Goal: Entertainment & Leisure: Consume media (video, audio)

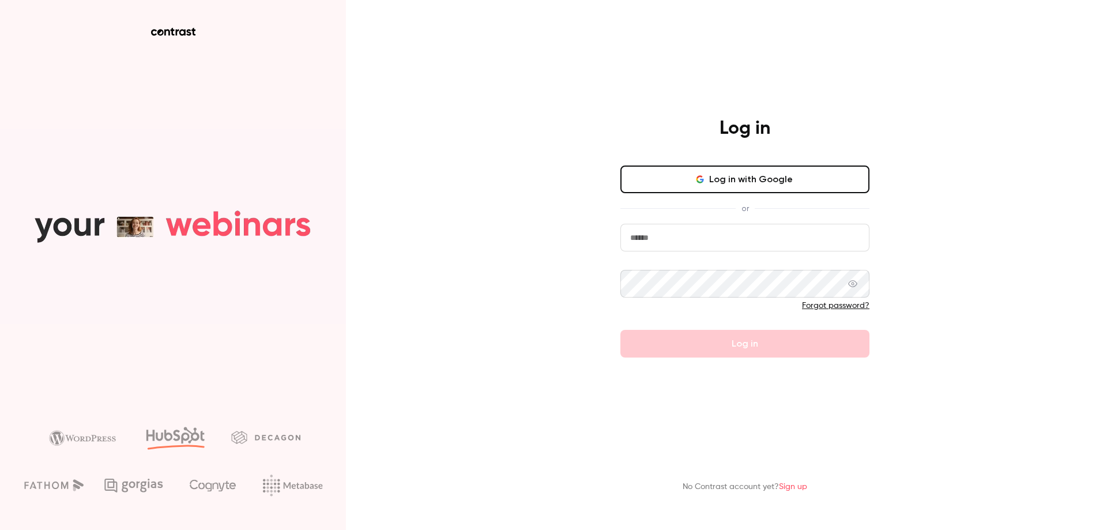
click at [776, 172] on button "Log in with Google" at bounding box center [744, 179] width 249 height 28
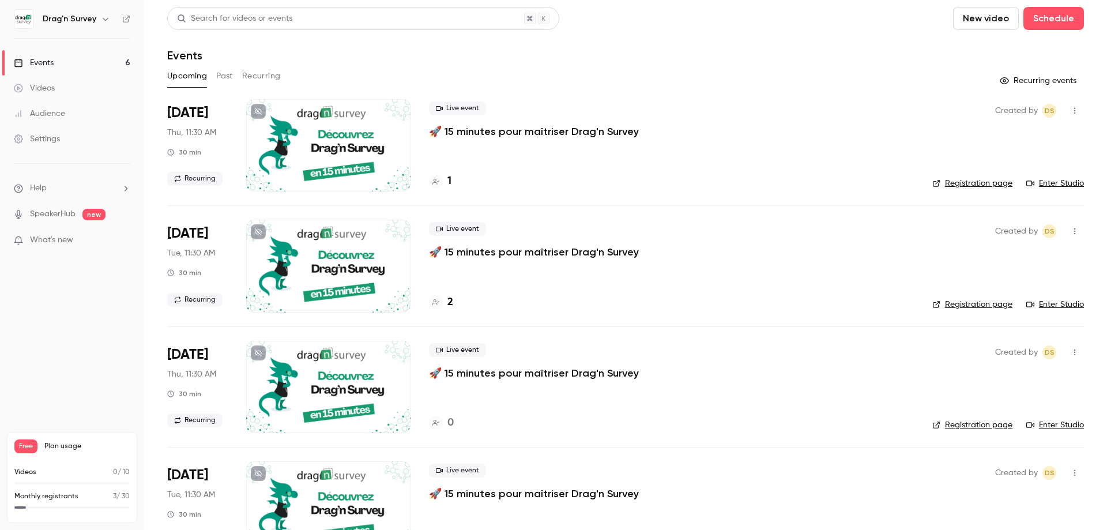
click at [448, 183] on h4 "1" at bounding box center [449, 182] width 4 height 16
click at [450, 306] on h4 "2" at bounding box center [450, 303] width 6 height 16
click at [450, 183] on h4 "1" at bounding box center [449, 182] width 4 height 16
click at [450, 303] on h4 "2" at bounding box center [450, 303] width 6 height 16
click at [1057, 184] on link "Enter Studio" at bounding box center [1055, 184] width 58 height 12
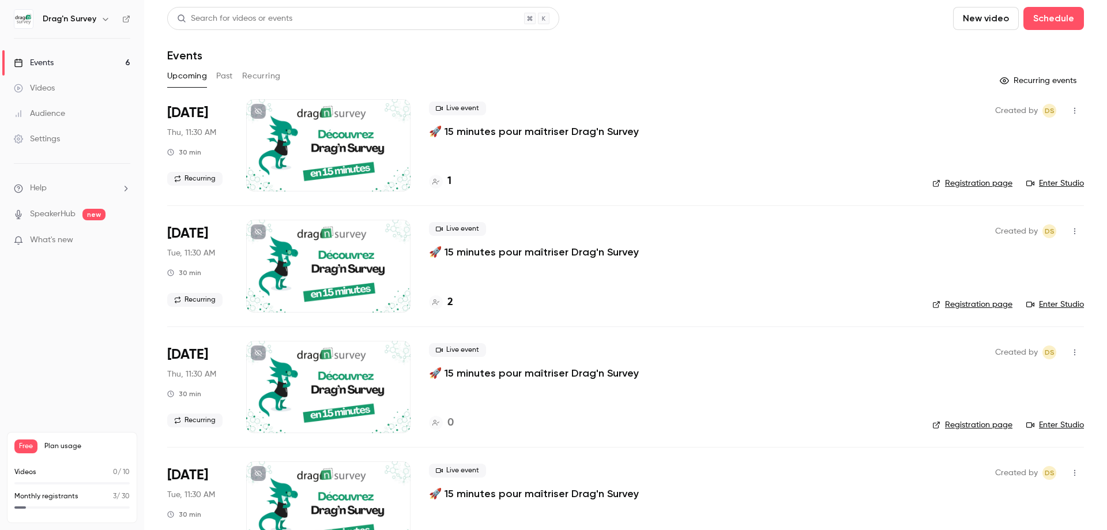
click at [446, 306] on div "2" at bounding box center [441, 303] width 24 height 16
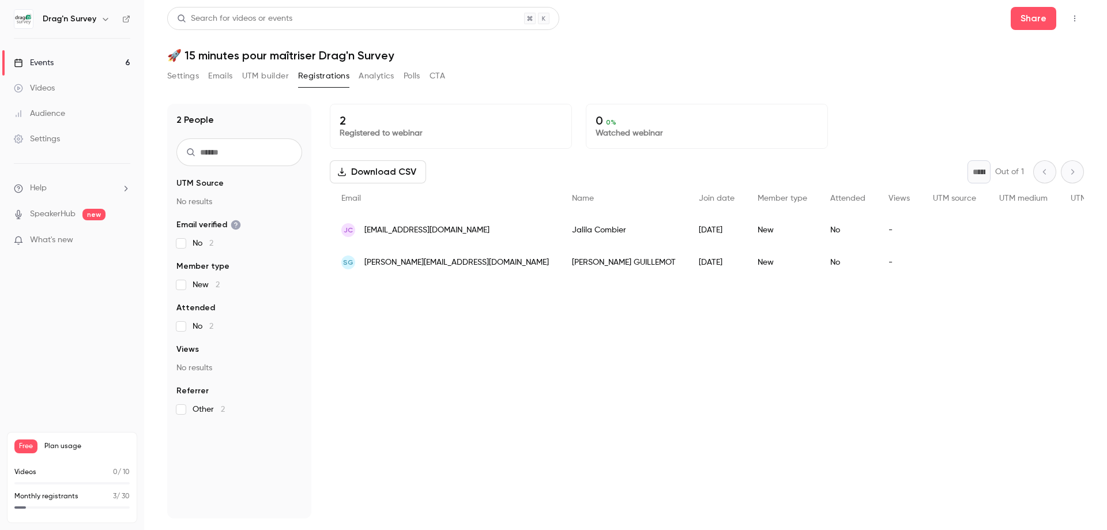
click at [56, 62] on link "Events 6" at bounding box center [72, 62] width 144 height 25
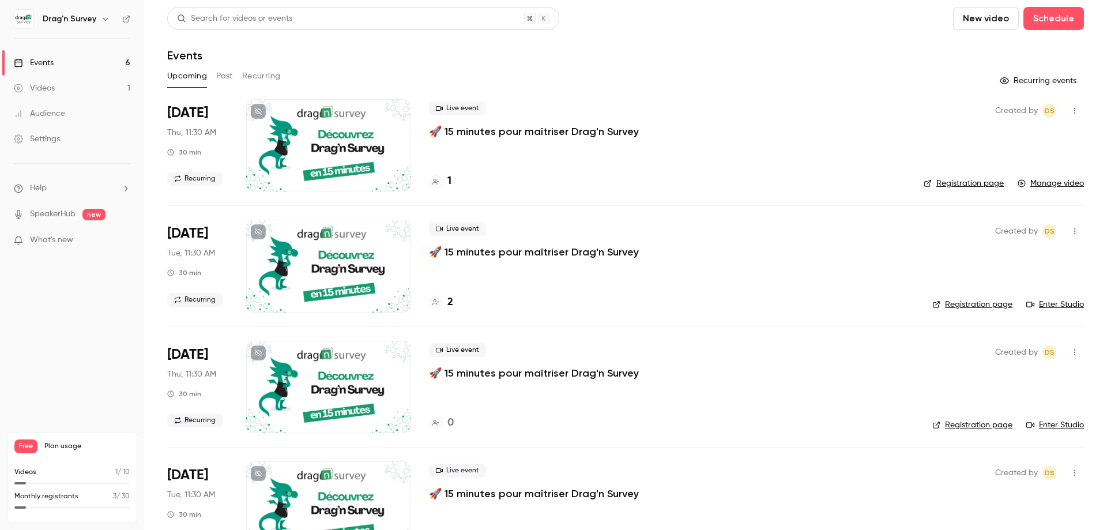
click at [45, 89] on div "Videos" at bounding box center [34, 88] width 41 height 12
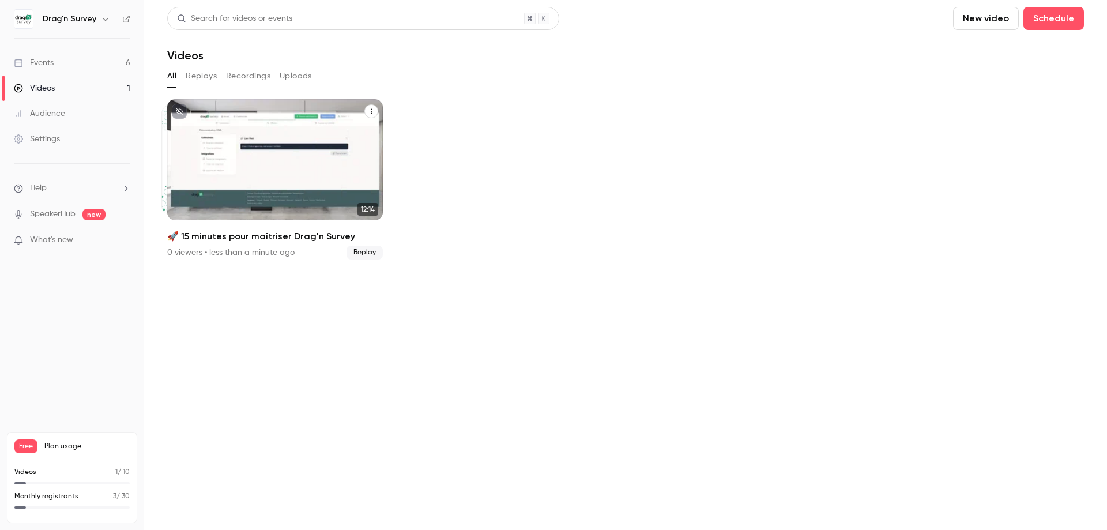
click at [295, 154] on div "🚀 15 minutes pour maîtriser Drag'n Survey" at bounding box center [275, 159] width 216 height 121
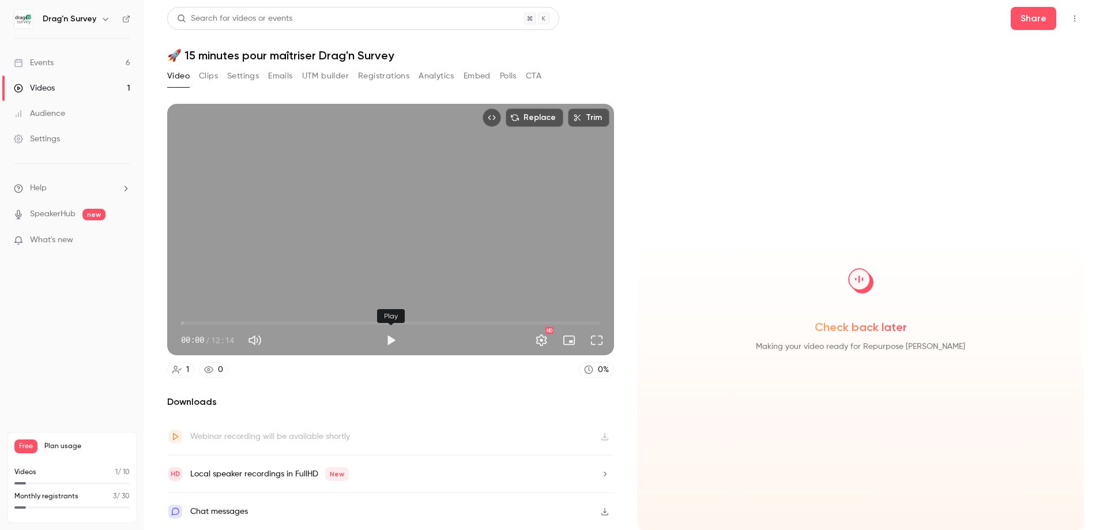
click at [391, 336] on button "Play" at bounding box center [390, 340] width 23 height 23
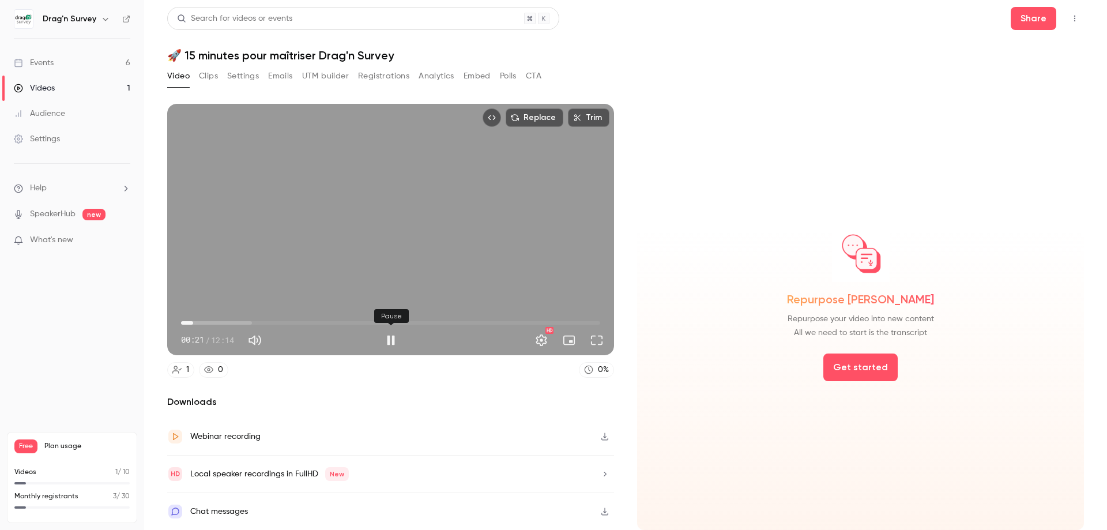
click at [387, 338] on button "Pause" at bounding box center [390, 340] width 23 height 23
click at [608, 435] on icon "button" at bounding box center [604, 436] width 9 height 8
type input "****"
click at [61, 66] on link "Events 6" at bounding box center [72, 62] width 144 height 25
